Goal: Task Accomplishment & Management: Manage account settings

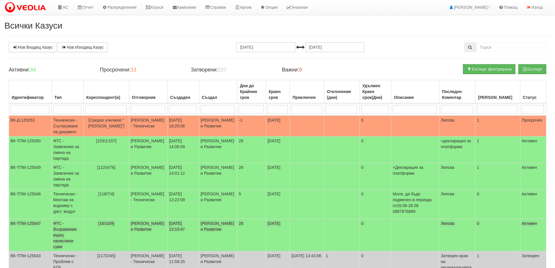
click at [153, 239] on td "Константина Иванова - Клиенти и Развитие" at bounding box center [148, 235] width 38 height 32
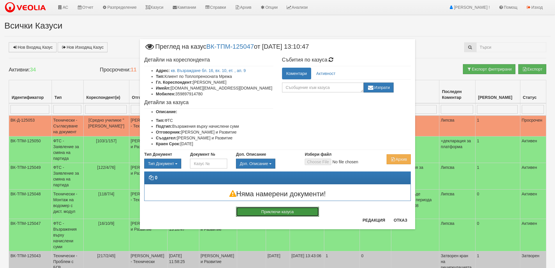
click at [310, 212] on button "Приключи казуса" at bounding box center [277, 211] width 83 height 10
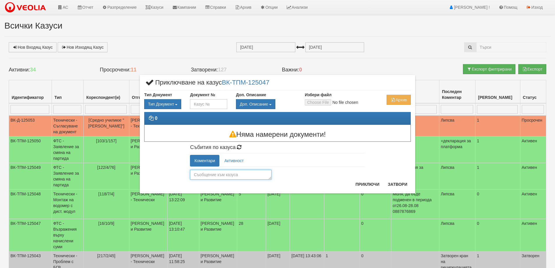
click at [254, 177] on textarea at bounding box center [231, 174] width 82 height 10
type textarea "Изготвена корекция."
click at [363, 184] on button "Приключи" at bounding box center [367, 183] width 31 height 9
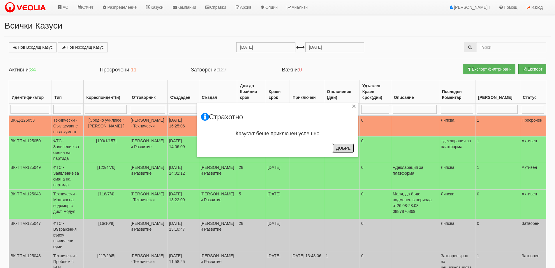
click at [343, 149] on button "Добре" at bounding box center [343, 147] width 22 height 9
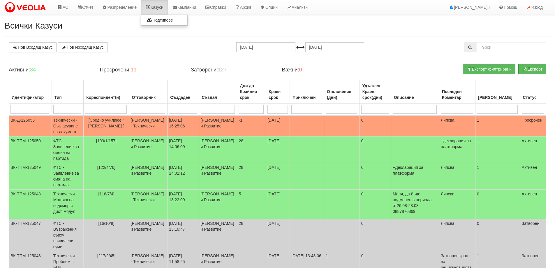
click at [158, 8] on link "Казуси" at bounding box center [154, 7] width 27 height 15
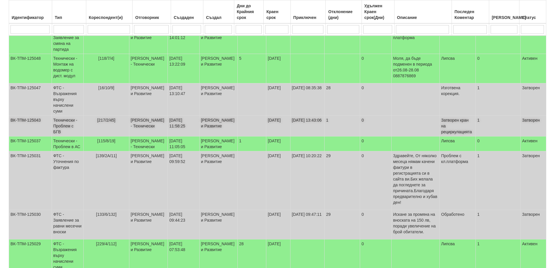
scroll to position [146, 0]
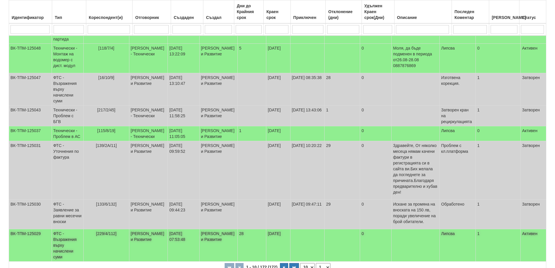
click at [215, 252] on td "[PERSON_NAME] и Развитие" at bounding box center [218, 245] width 38 height 32
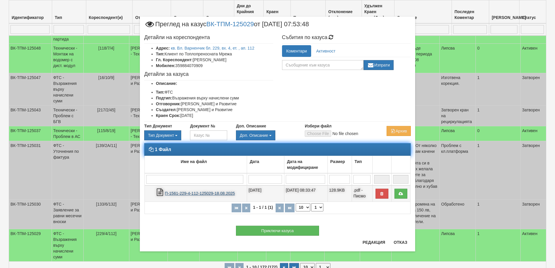
click at [201, 194] on link "П-1561-229-4-112-125029-18.08.2025" at bounding box center [200, 193] width 70 height 5
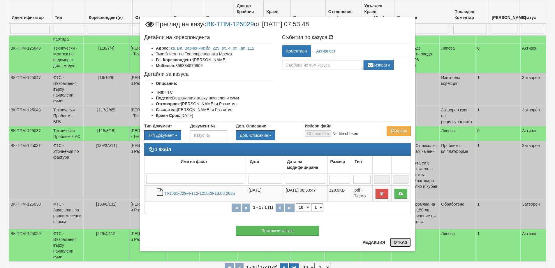
click at [405, 240] on button "Отказ" at bounding box center [400, 241] width 21 height 9
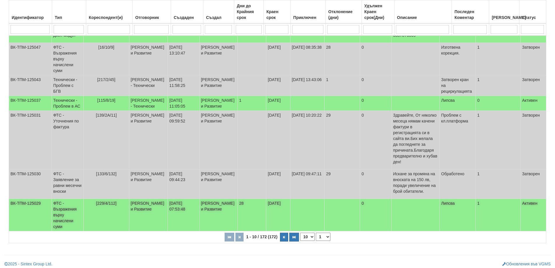
scroll to position [176, 0]
click at [309, 233] on select "10 20 30 40" at bounding box center [307, 236] width 15 height 8
select select "20"
click at [301, 240] on select "10 20 30 40" at bounding box center [307, 236] width 15 height 8
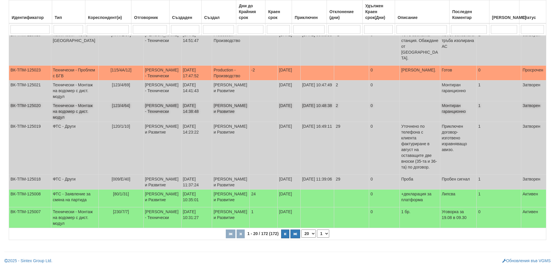
scroll to position [435, 0]
click at [74, 30] on input "search" at bounding box center [68, 29] width 29 height 9
type input "водо"
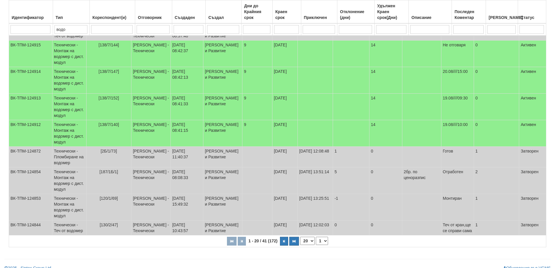
scroll to position [397, 0]
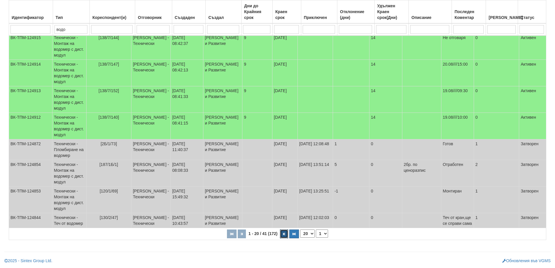
drag, startPoint x: 286, startPoint y: 233, endPoint x: 283, endPoint y: 236, distance: 4.0
click at [283, 236] on button "button" at bounding box center [284, 233] width 8 height 9
select select "2"
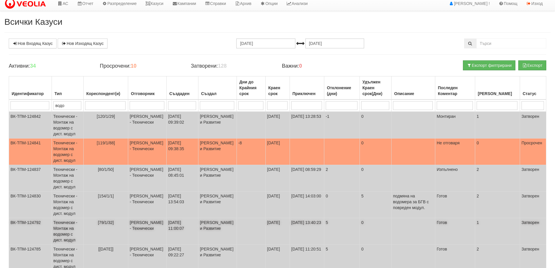
scroll to position [0, 0]
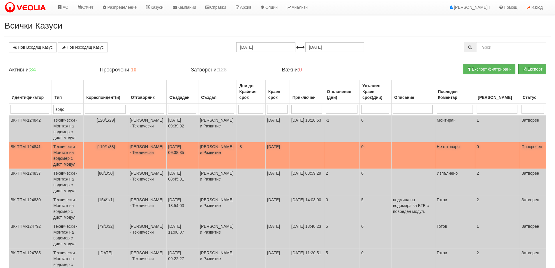
click at [112, 159] on td "[119/1/88]" at bounding box center [106, 155] width 45 height 26
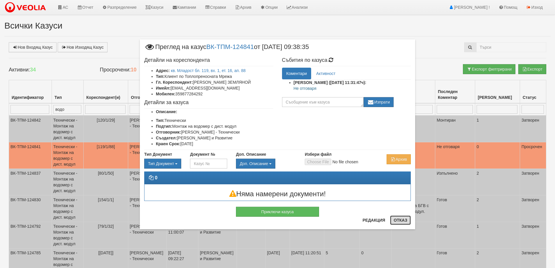
click at [405, 217] on button "Отказ" at bounding box center [400, 219] width 21 height 9
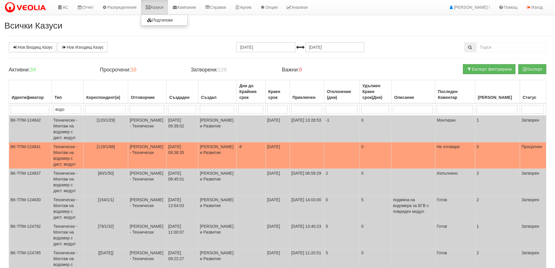
click at [164, 7] on link "Казуси" at bounding box center [154, 7] width 27 height 15
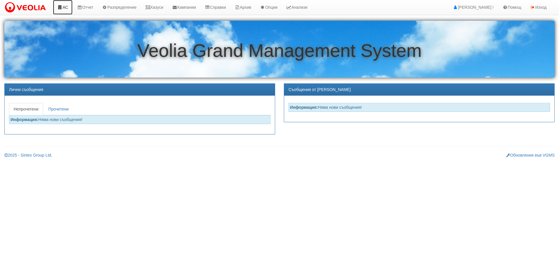
click at [65, 7] on link "АС" at bounding box center [63, 7] width 20 height 15
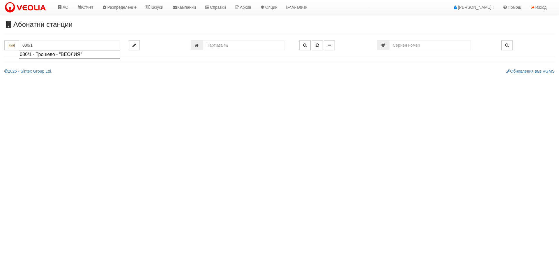
click at [112, 53] on div "080/1 - Трошево - "ВЕОЛИЯ"" at bounding box center [69, 54] width 99 height 7
type input "080/1 - Трошево - "ВЕОЛИЯ""
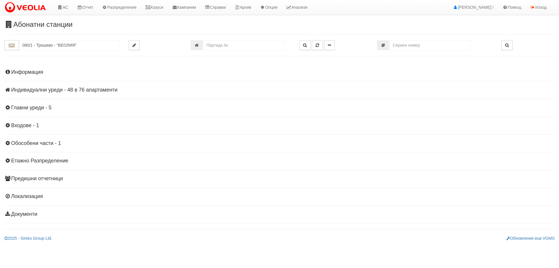
click at [103, 93] on h4 "Индивидуални уреди - 48 в 76 апартаменти" at bounding box center [279, 90] width 550 height 6
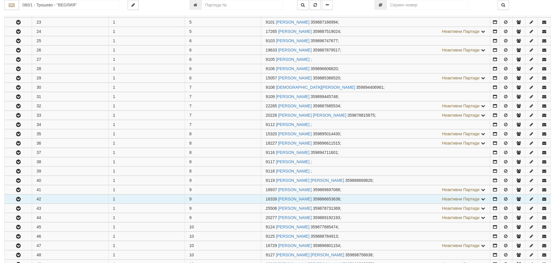
scroll to position [408, 0]
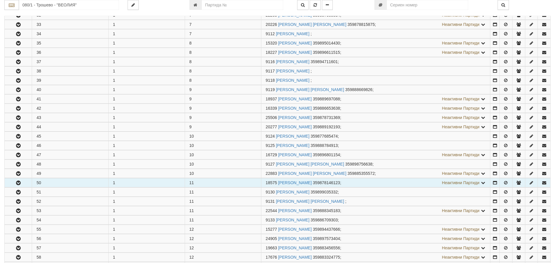
click at [20, 181] on icon "button" at bounding box center [18, 183] width 7 height 4
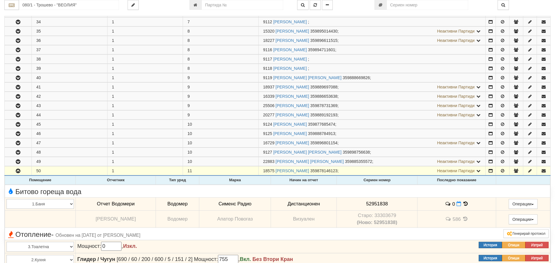
scroll to position [524, 0]
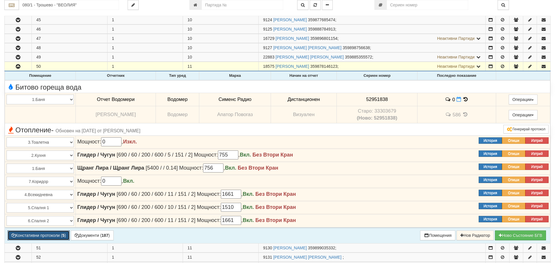
click at [49, 235] on button "Констативни протоколи ( 5 )" at bounding box center [39, 236] width 62 height 10
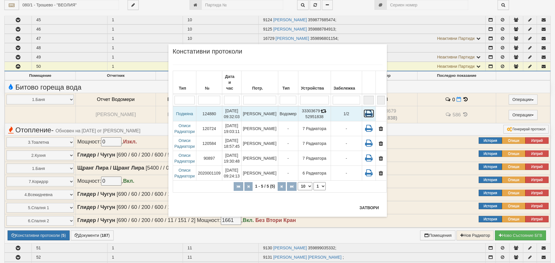
click at [367, 110] on icon at bounding box center [368, 113] width 10 height 8
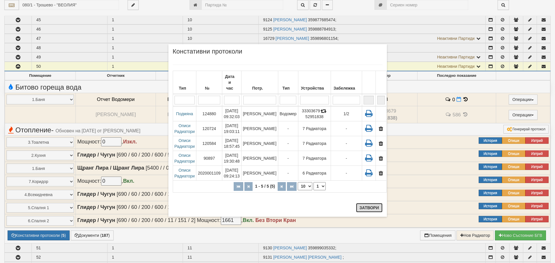
click at [370, 208] on button "Затвори" at bounding box center [369, 207] width 26 height 9
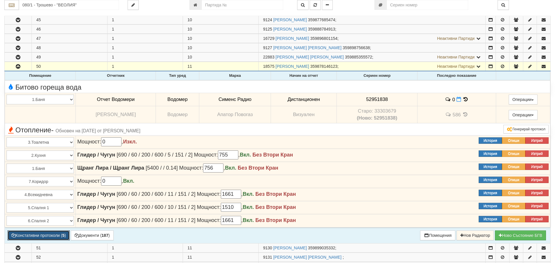
drag, startPoint x: 20, startPoint y: 233, endPoint x: 66, endPoint y: 207, distance: 52.4
click at [20, 233] on button "Констативни протоколи ( 5 )" at bounding box center [39, 236] width 62 height 10
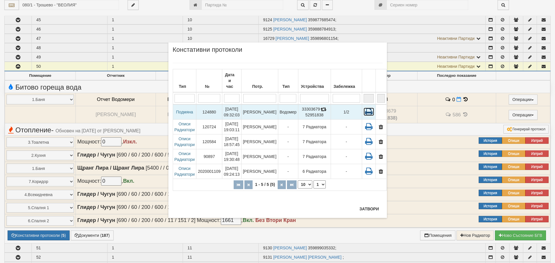
click at [365, 108] on icon at bounding box center [368, 112] width 10 height 8
